Goal: Find specific page/section: Find specific page/section

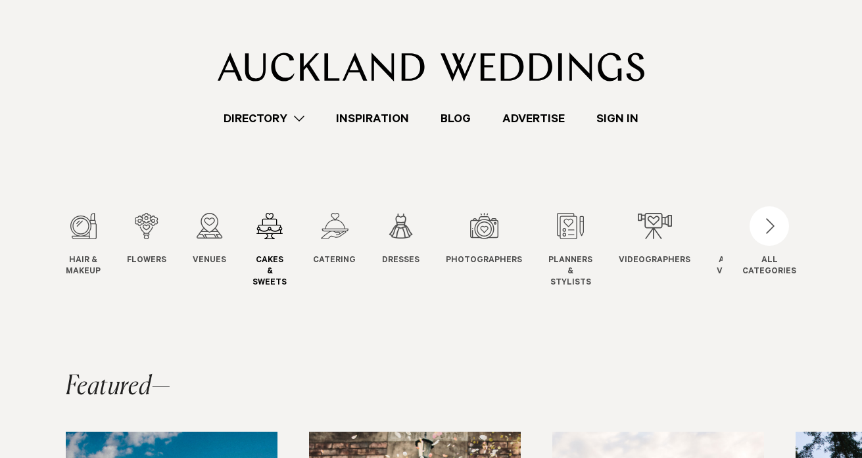
click at [268, 237] on div "4 / 12" at bounding box center [269, 226] width 34 height 26
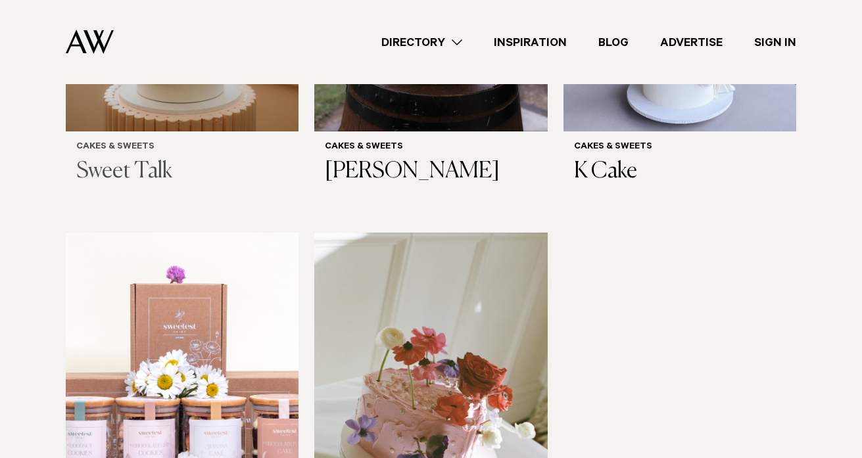
scroll to position [563, 0]
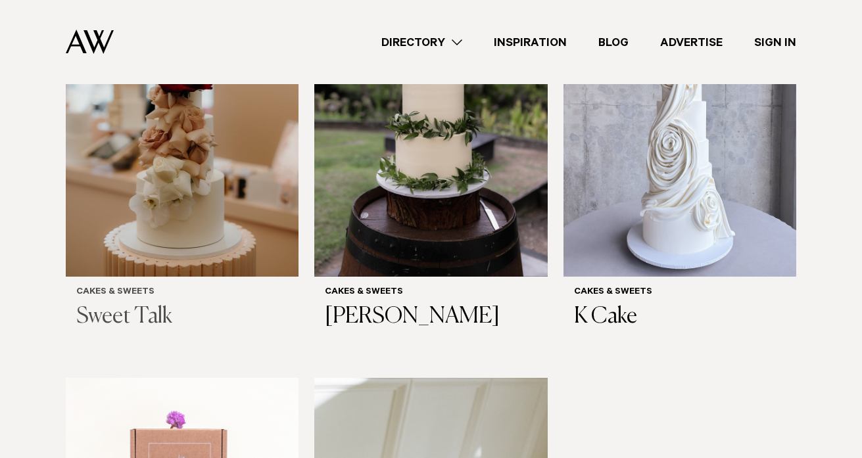
click at [159, 304] on h3 "Sweet Talk" at bounding box center [182, 317] width 212 height 27
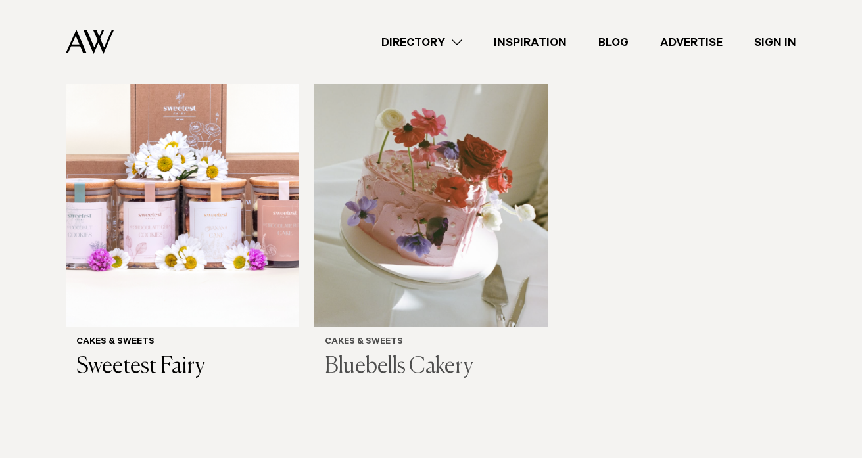
scroll to position [936, 0]
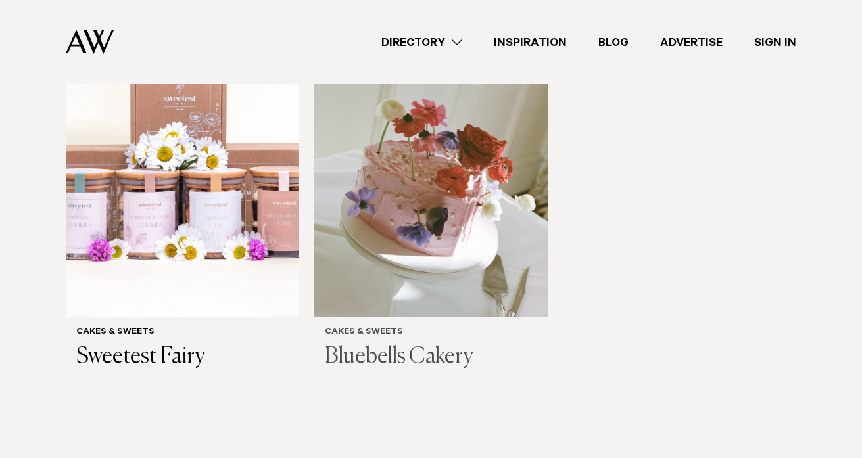
click at [358, 327] on div "Cakes & Sweets Bluebells Cakery" at bounding box center [431, 348] width 212 height 43
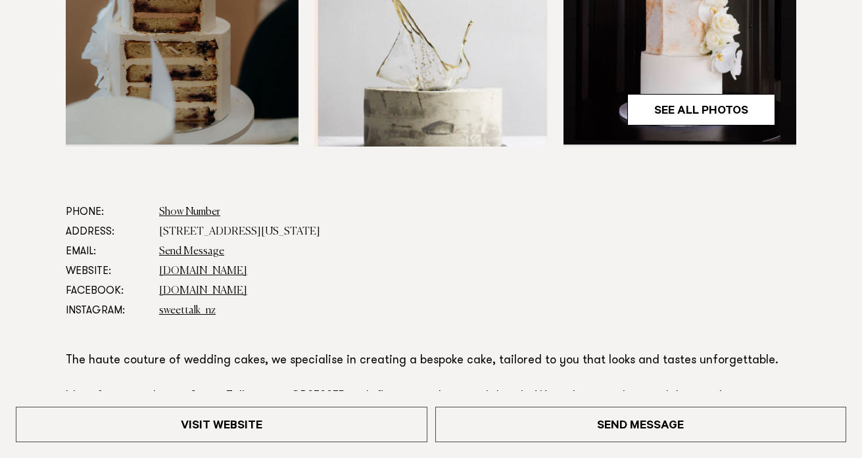
scroll to position [572, 0]
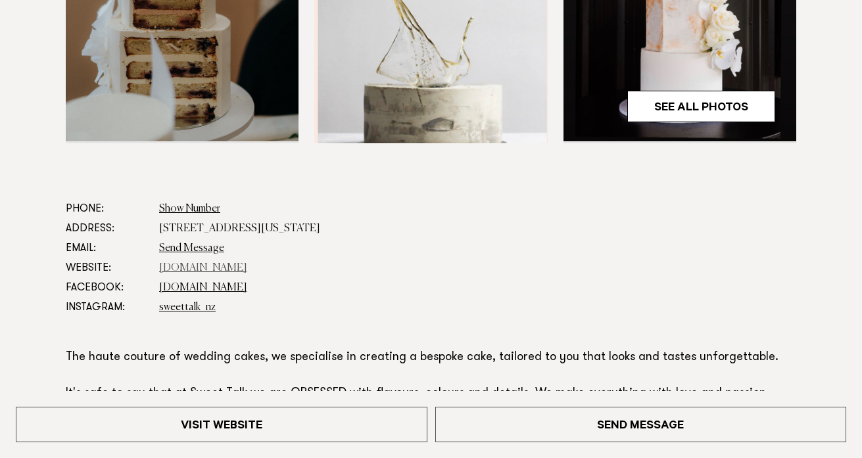
click at [195, 267] on link "[DOMAIN_NAME]" at bounding box center [203, 268] width 88 height 11
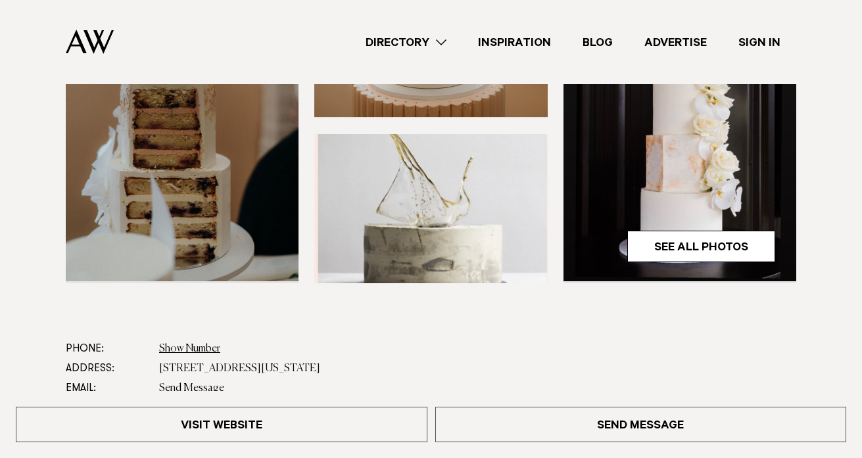
scroll to position [0, 0]
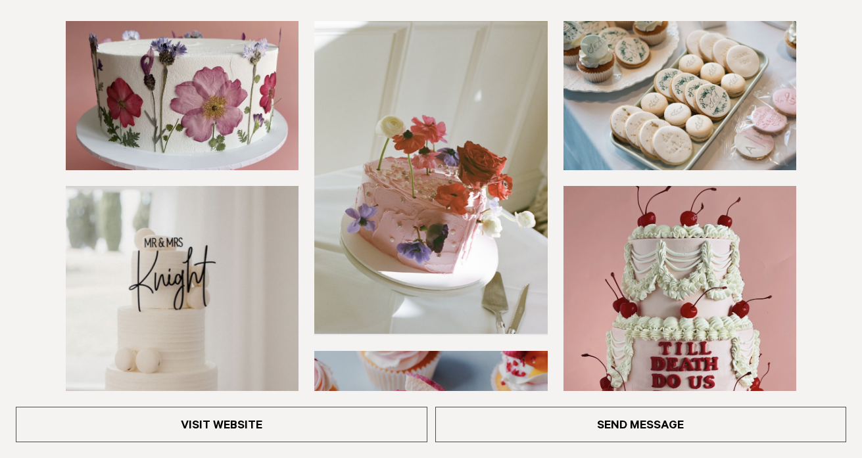
scroll to position [256, 0]
